Goal: Transaction & Acquisition: Book appointment/travel/reservation

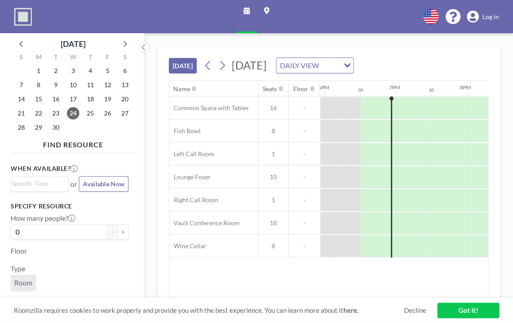
scroll to position [0, 1275]
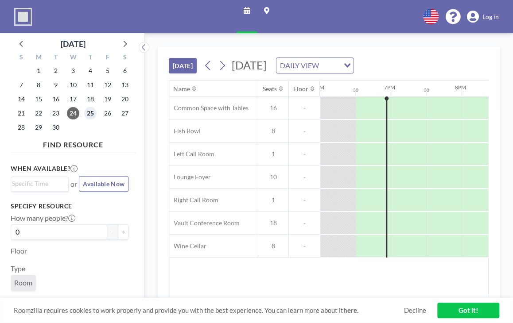
click at [90, 112] on span "25" at bounding box center [90, 113] width 12 height 12
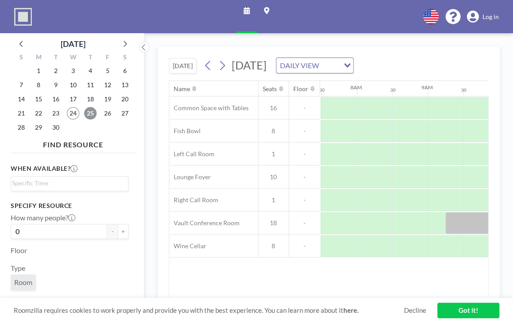
scroll to position [0, 531]
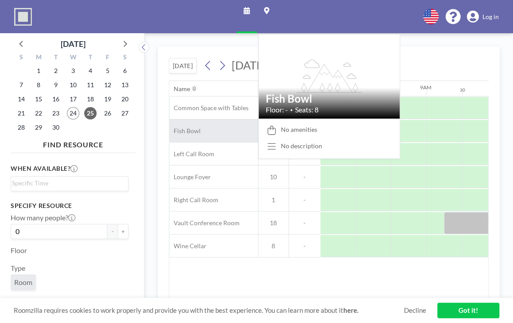
click at [198, 133] on span "Fish Bowl" at bounding box center [184, 131] width 31 height 8
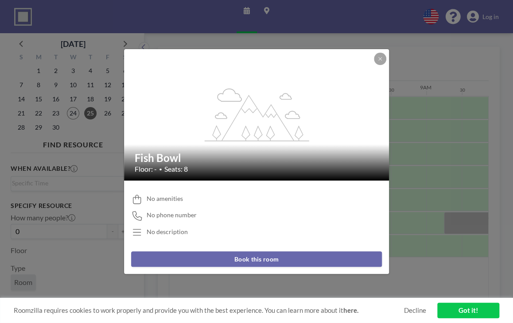
click at [250, 257] on button "Book this room" at bounding box center [256, 258] width 251 height 15
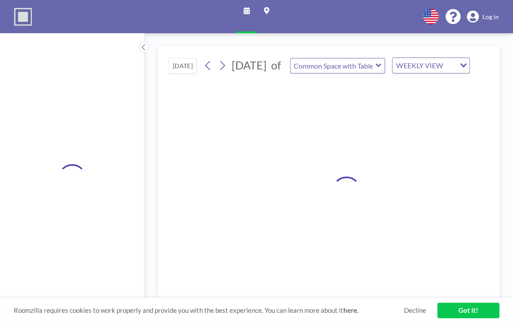
type input "Fish Bowl"
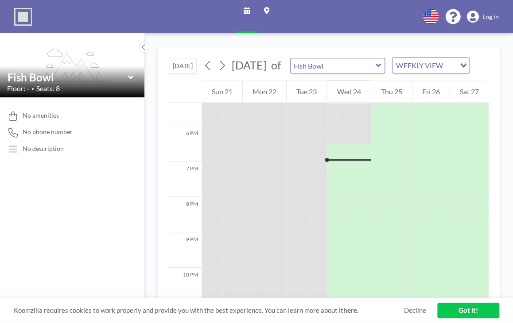
scroll to position [637, 0]
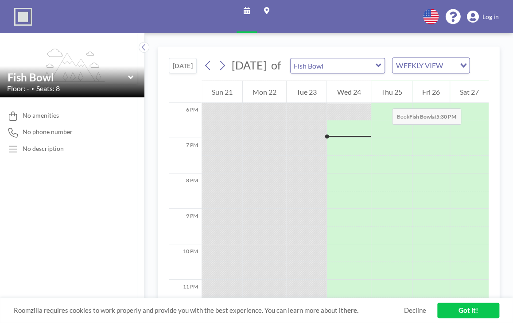
drag, startPoint x: 383, startPoint y: 100, endPoint x: 383, endPoint y: 105, distance: 5.3
click at [383, 103] on div "Thu 25" at bounding box center [391, 92] width 41 height 22
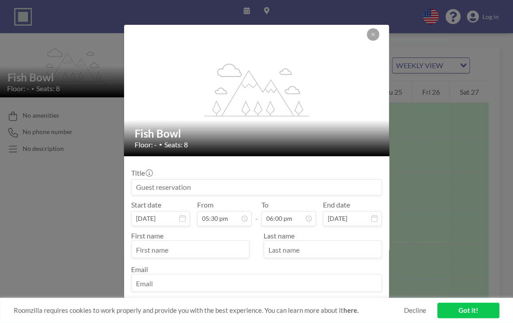
scroll to position [551, 0]
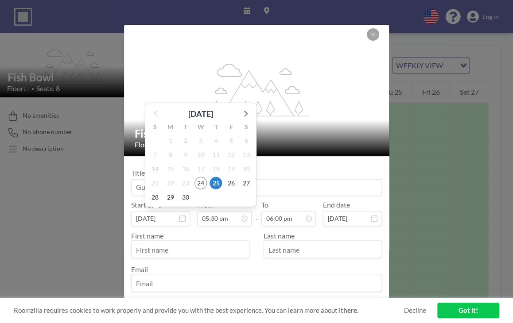
click at [163, 215] on input "[DATE]" at bounding box center [160, 218] width 59 height 15
click at [213, 182] on span "25" at bounding box center [215, 183] width 12 height 12
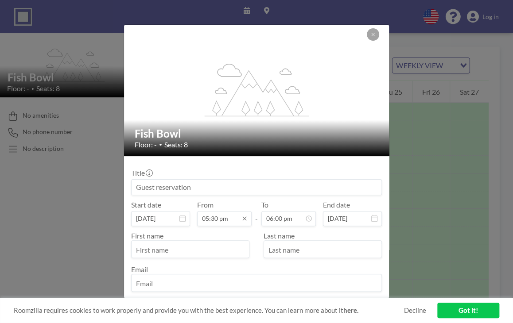
scroll to position [0, 0]
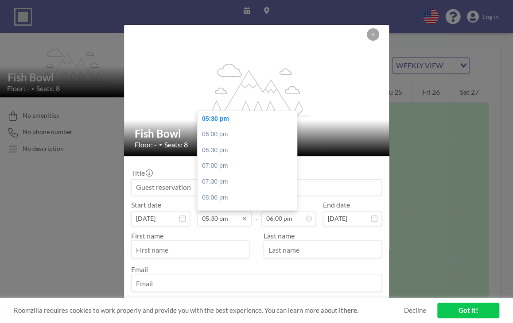
click at [210, 217] on input "05:30 pm" at bounding box center [224, 218] width 54 height 15
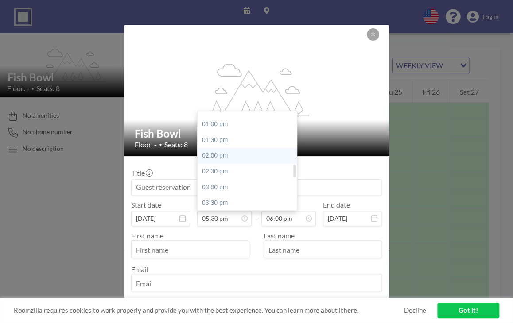
scroll to position [419, 0]
click at [220, 138] on div "02:00 pm" at bounding box center [249, 141] width 104 height 16
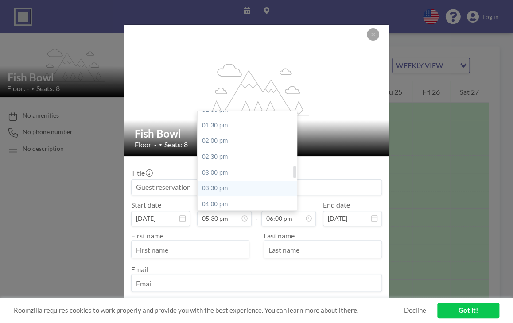
type input "02:00 pm"
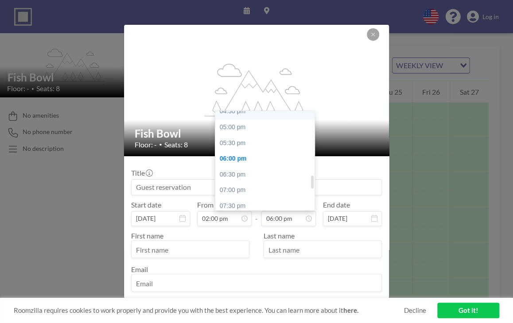
scroll to position [479, 0]
click at [265, 149] on div "04:00 pm" at bounding box center [267, 144] width 104 height 16
type input "04:00 pm"
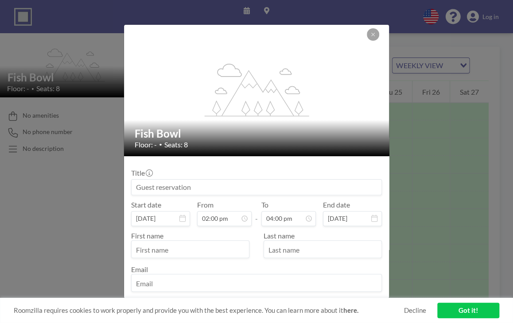
scroll to position [441, 0]
click at [184, 245] on input "text" at bounding box center [189, 250] width 117 height 15
type input "[PERSON_NAME]"
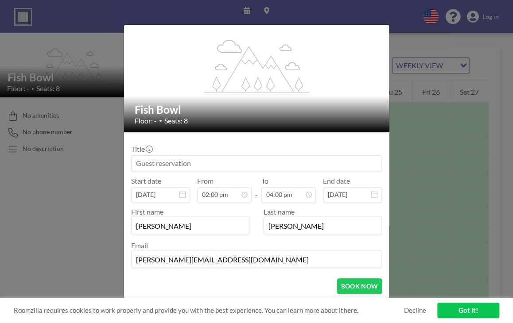
scroll to position [41, 0]
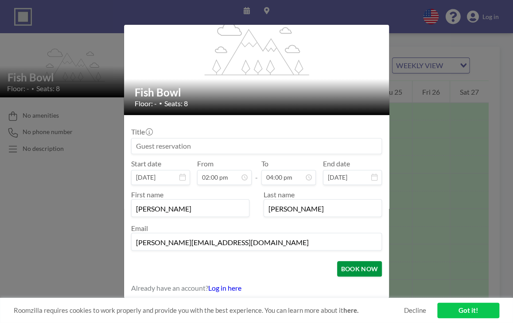
type input "[PERSON_NAME][EMAIL_ADDRESS][DOMAIN_NAME]"
click at [343, 268] on button "BOOK NOW" at bounding box center [359, 268] width 45 height 15
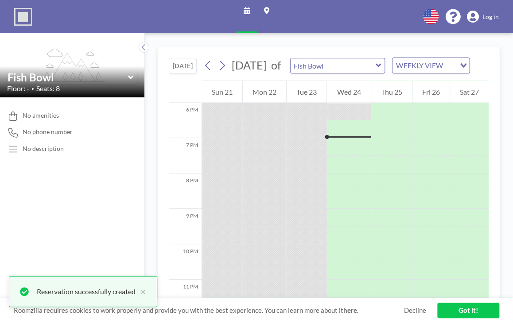
click at [462, 310] on link "Got it!" at bounding box center [468, 310] width 62 height 15
